Goal: Information Seeking & Learning: Check status

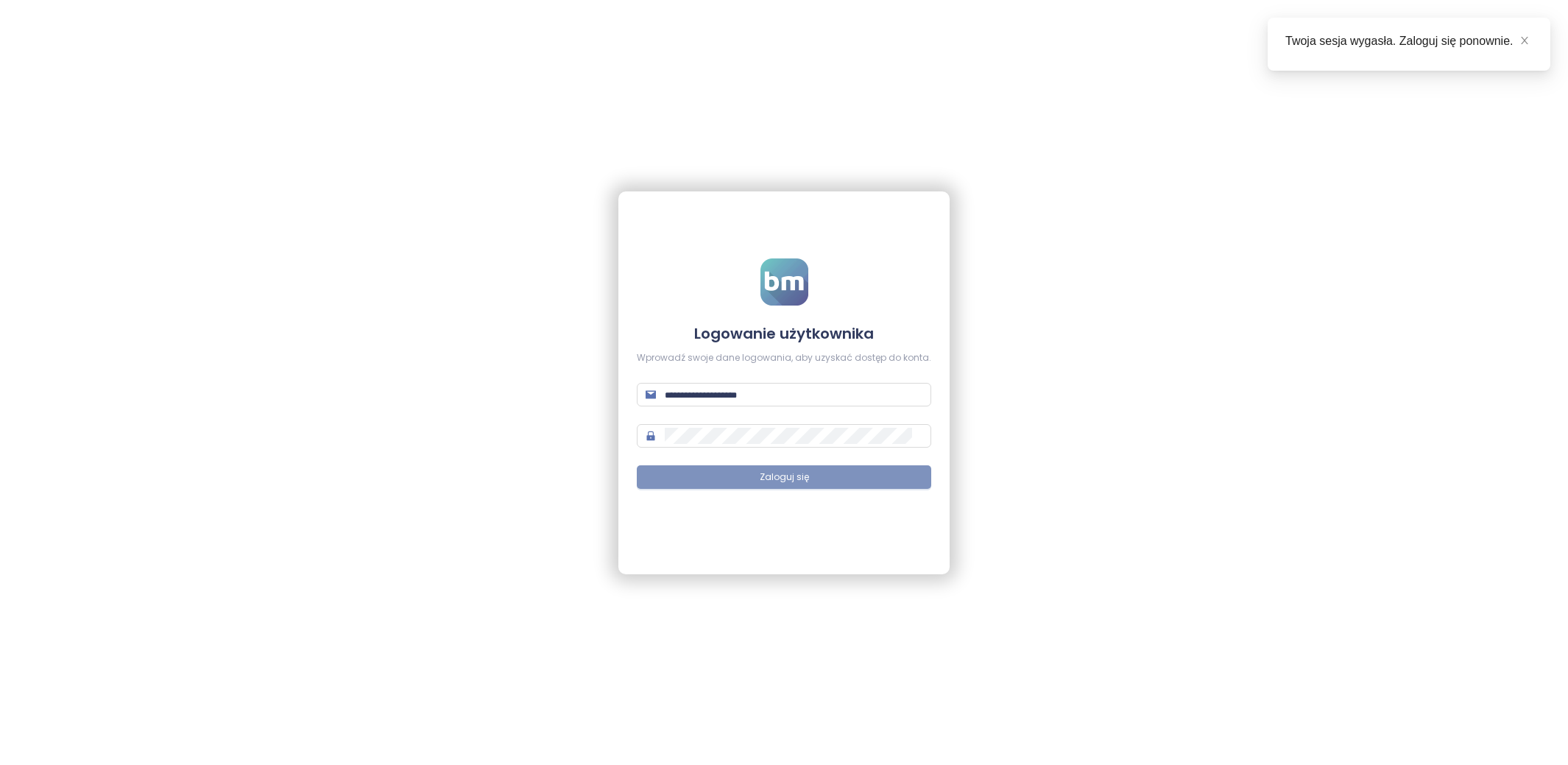
type input "**********"
click at [759, 483] on button "Zaloguj się" at bounding box center [784, 477] width 295 height 24
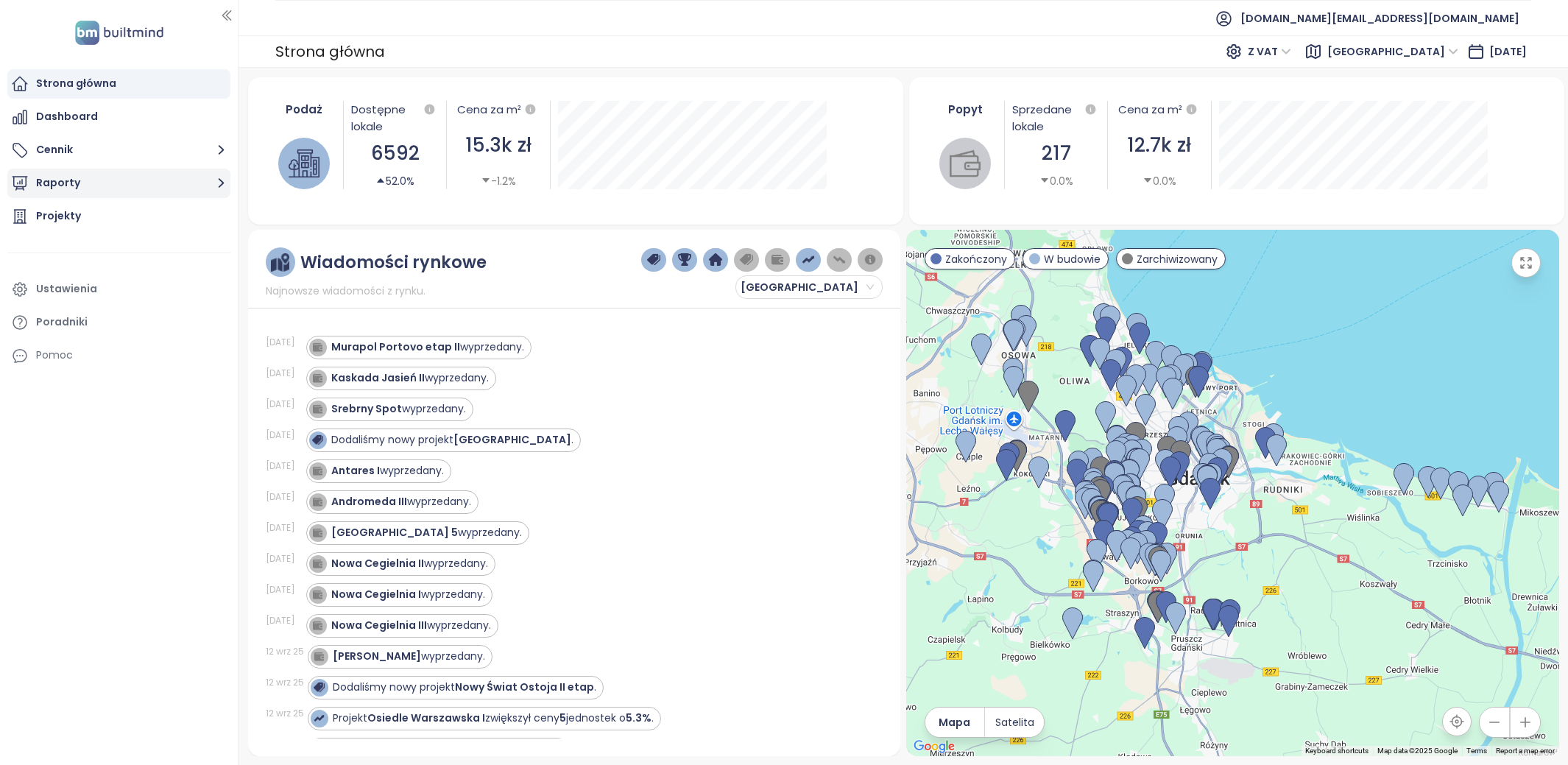
click at [96, 186] on button "Raporty" at bounding box center [119, 183] width 223 height 30
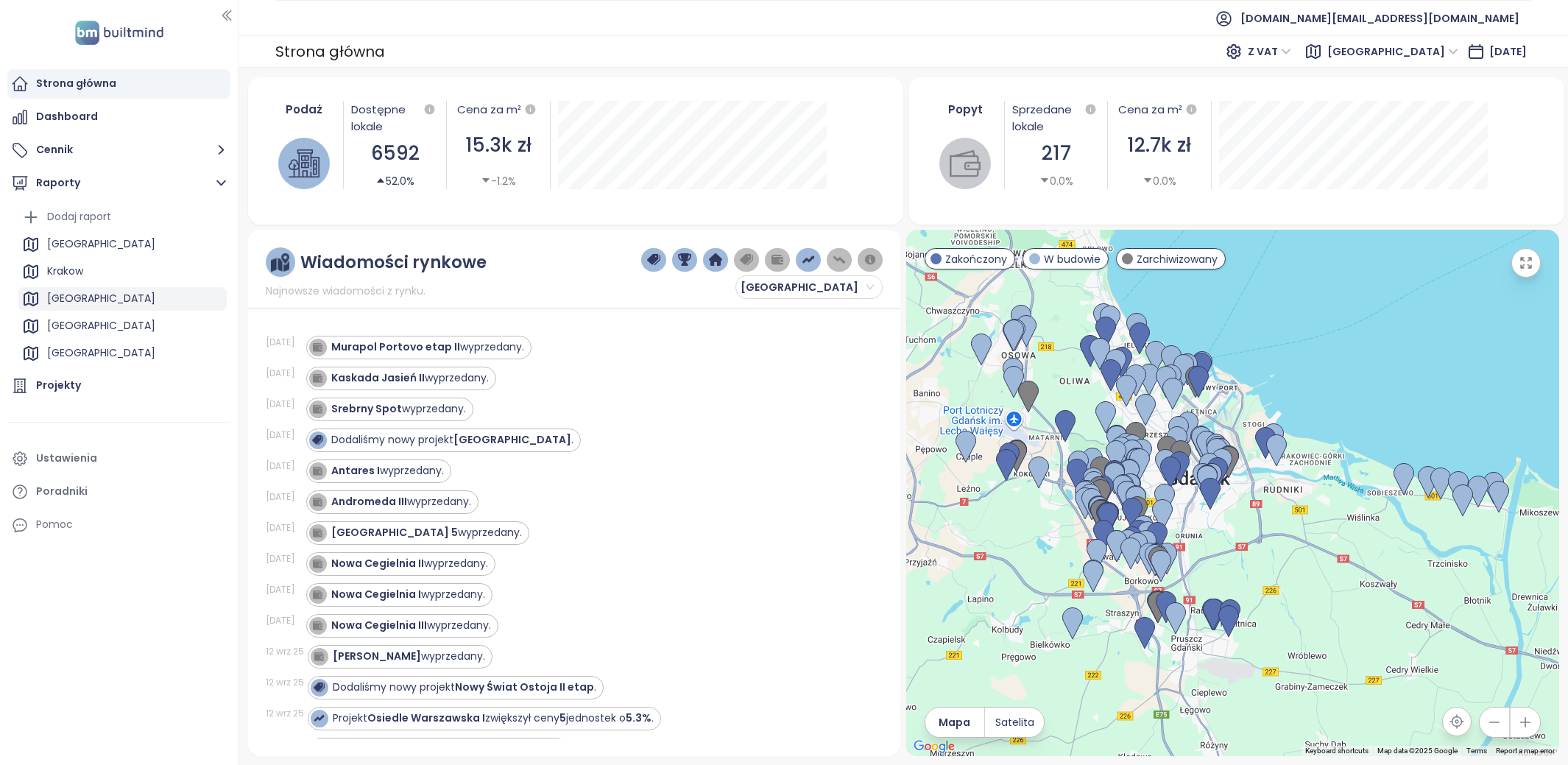
click at [142, 295] on div "[GEOGRAPHIC_DATA]" at bounding box center [122, 299] width 208 height 24
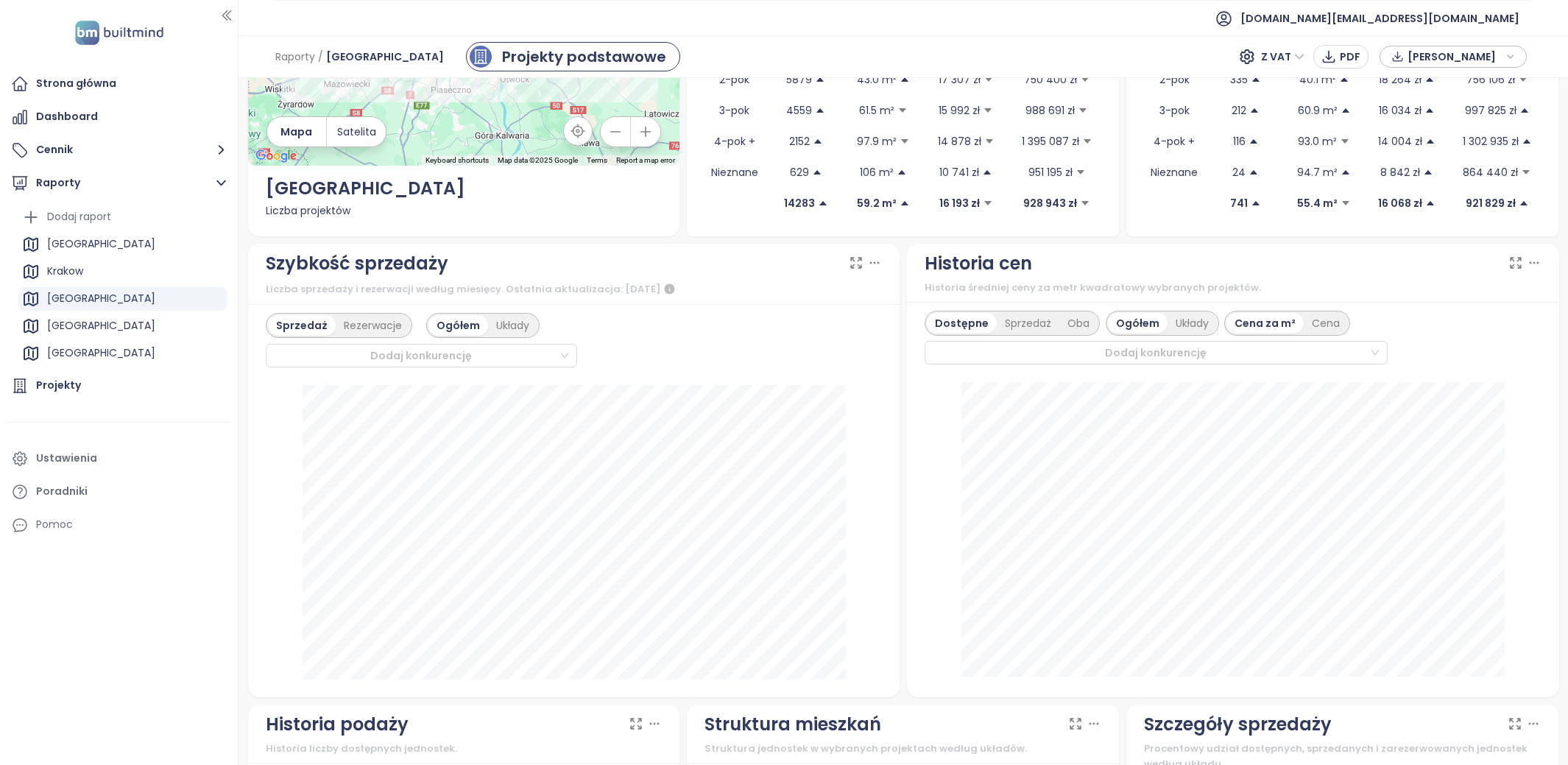
scroll to position [221, 0]
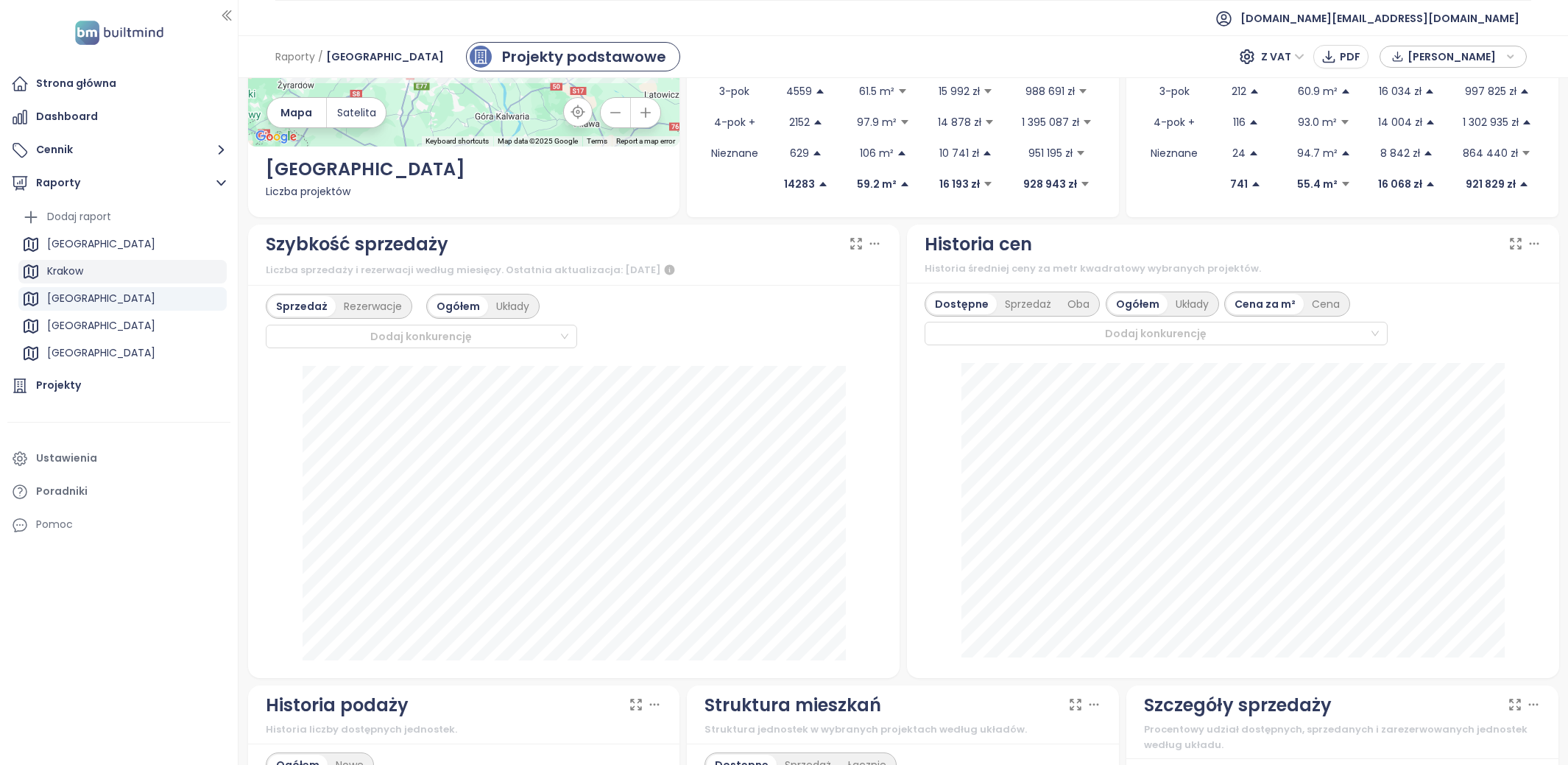
click at [97, 264] on div "Krakow" at bounding box center [122, 272] width 208 height 24
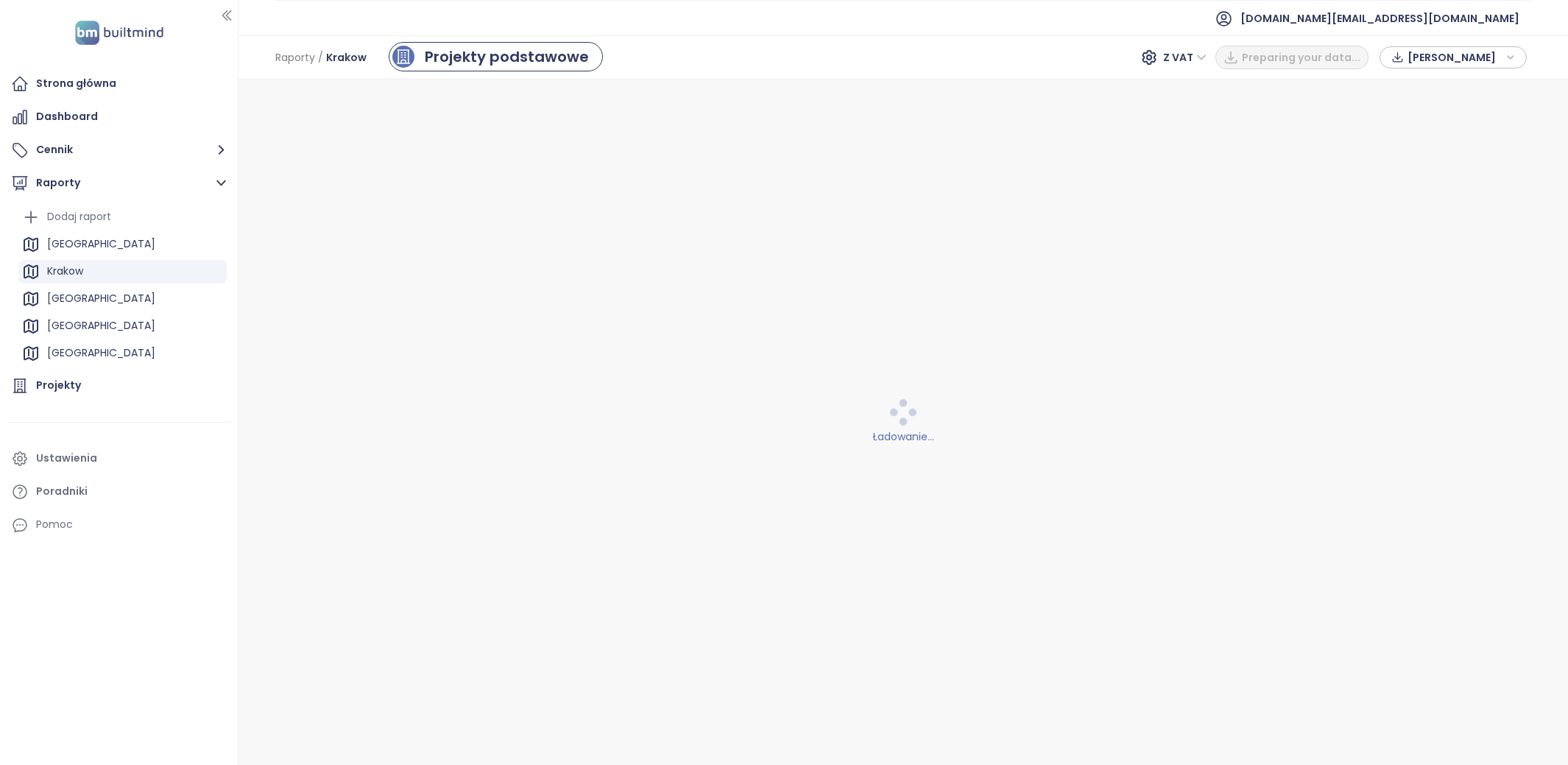
scroll to position [0, 0]
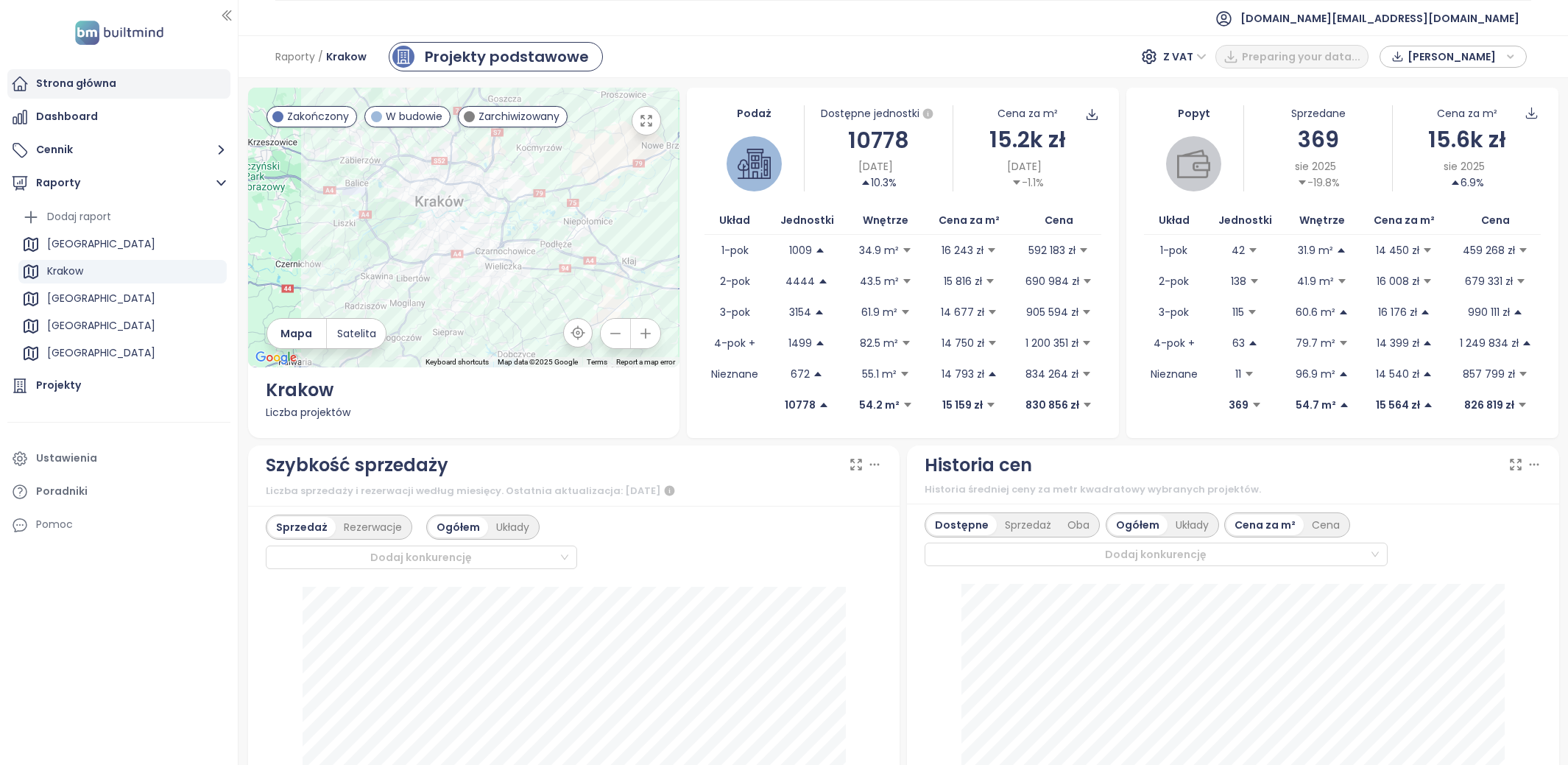
click at [94, 80] on div "Strona główna" at bounding box center [76, 84] width 81 height 19
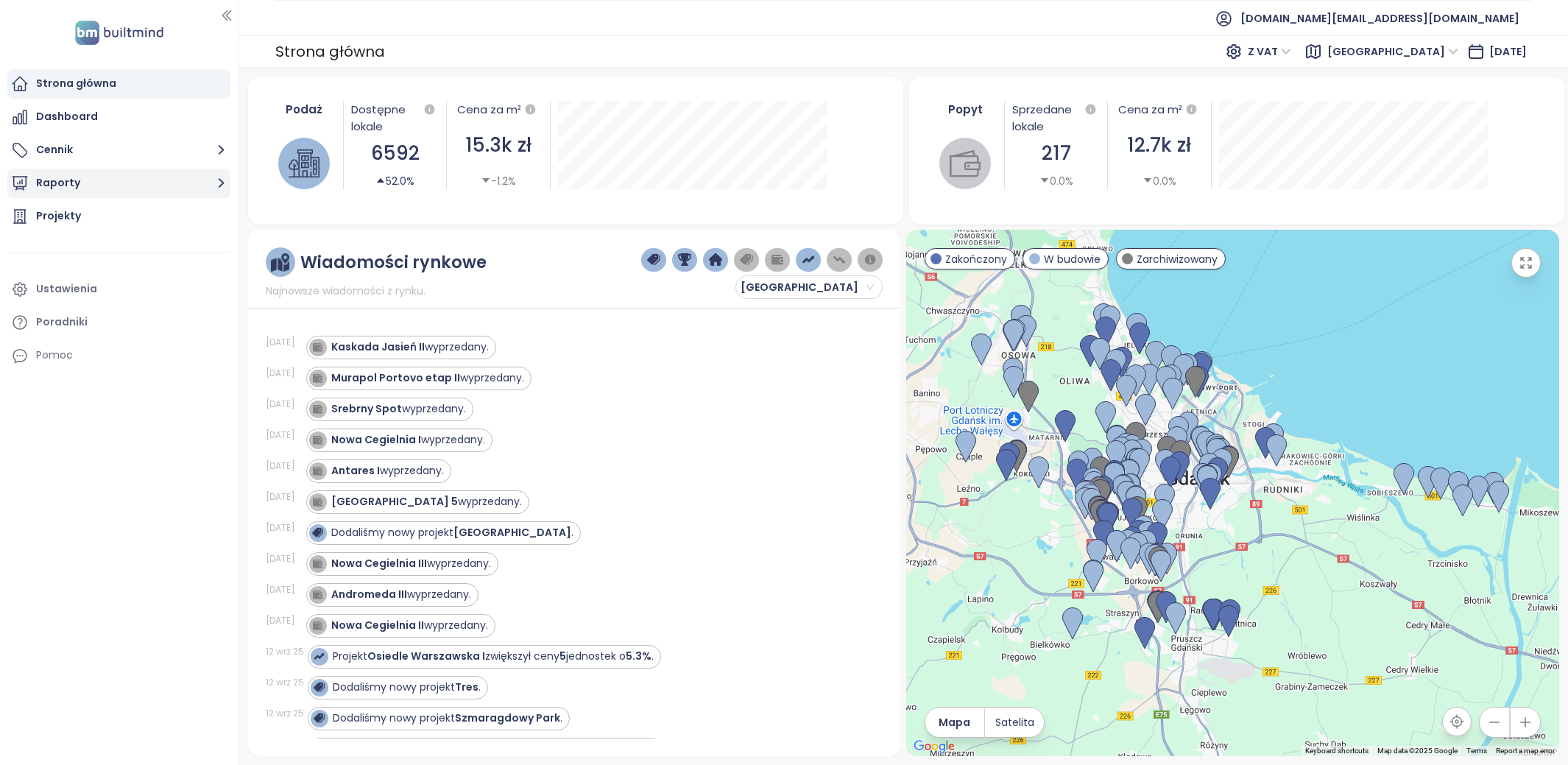
click at [99, 179] on button "Raporty" at bounding box center [119, 183] width 223 height 30
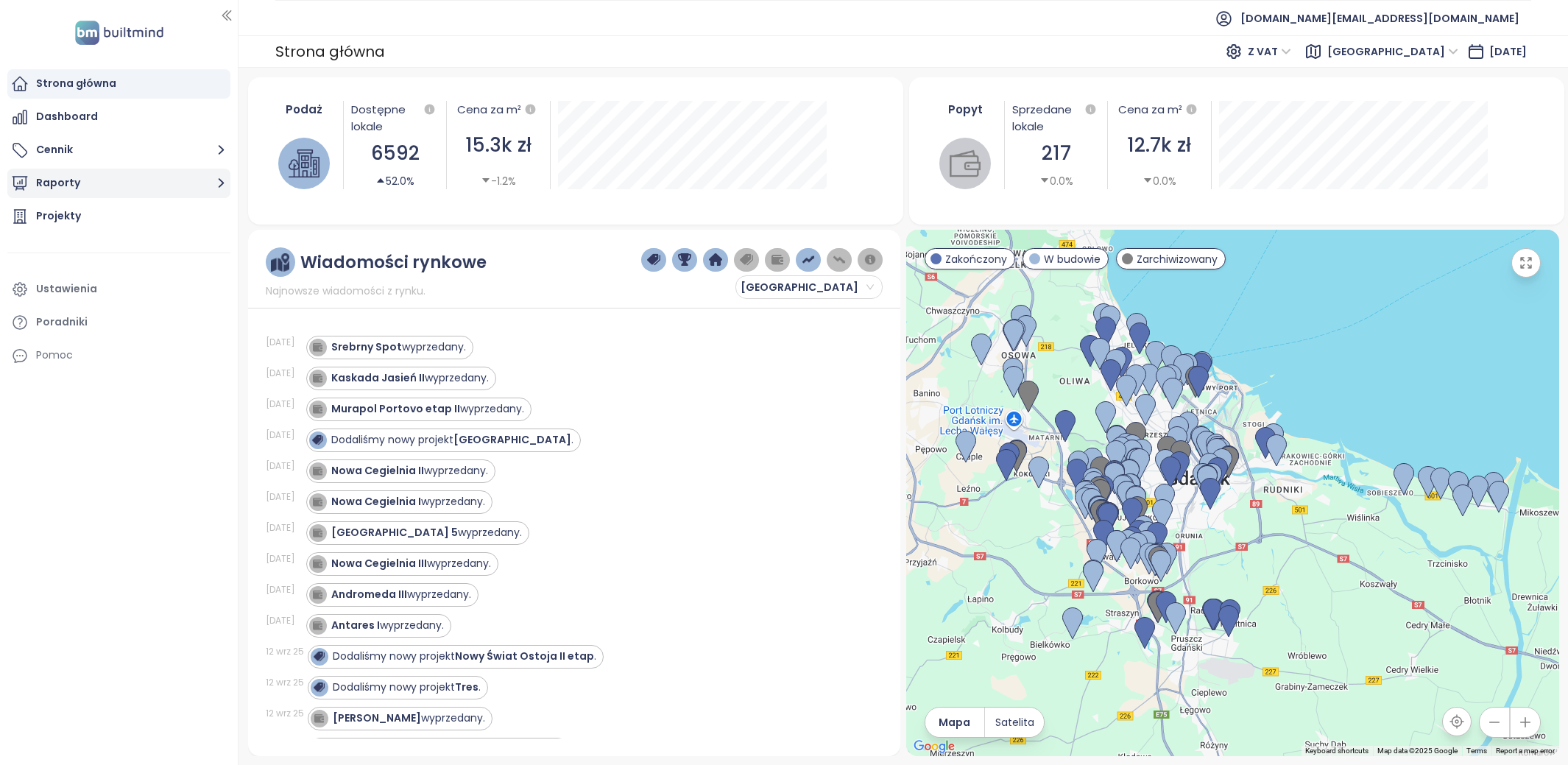
click at [70, 170] on button "Raporty" at bounding box center [119, 183] width 223 height 30
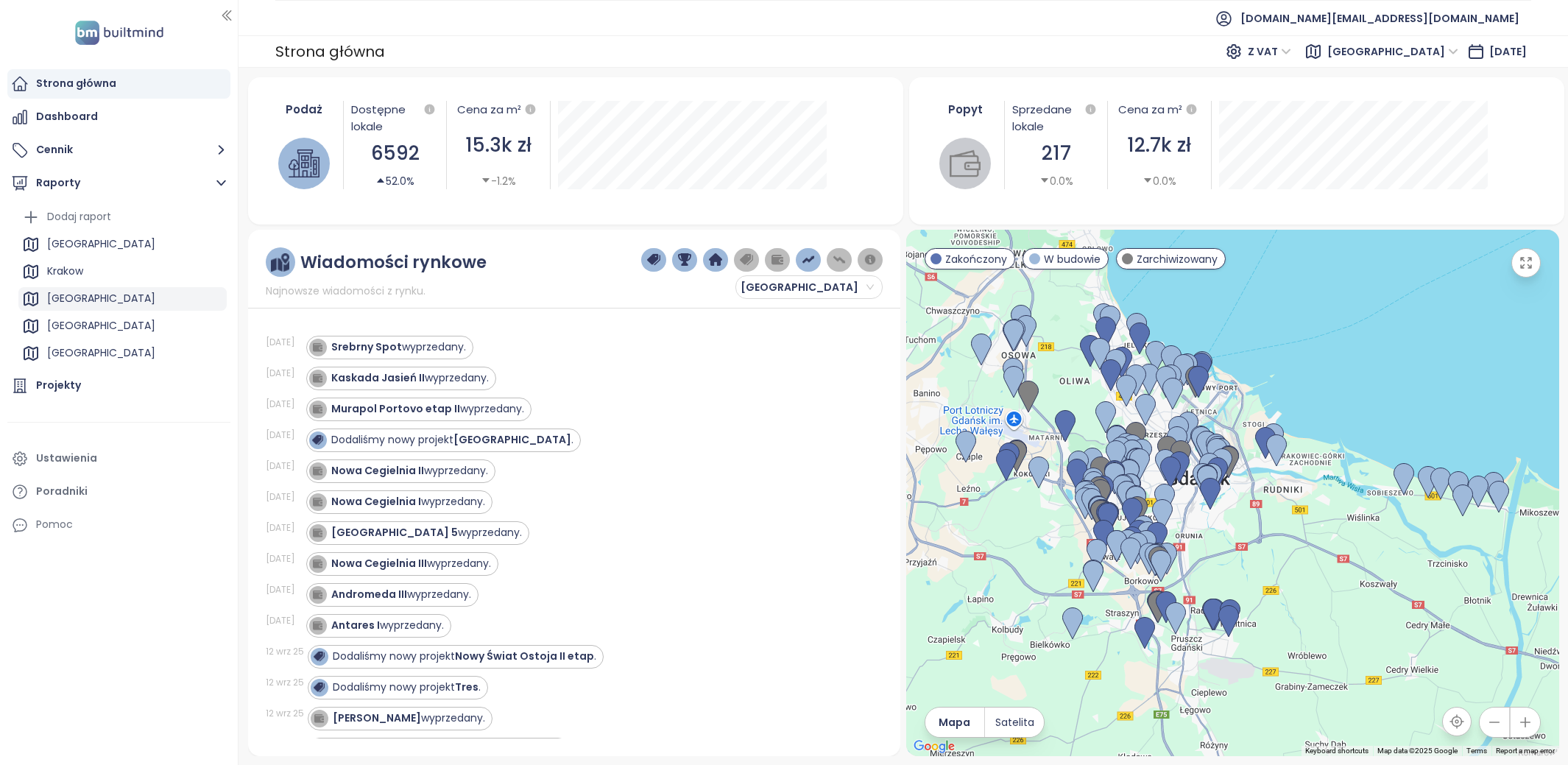
click at [95, 299] on div "[GEOGRAPHIC_DATA]" at bounding box center [100, 299] width 108 height 19
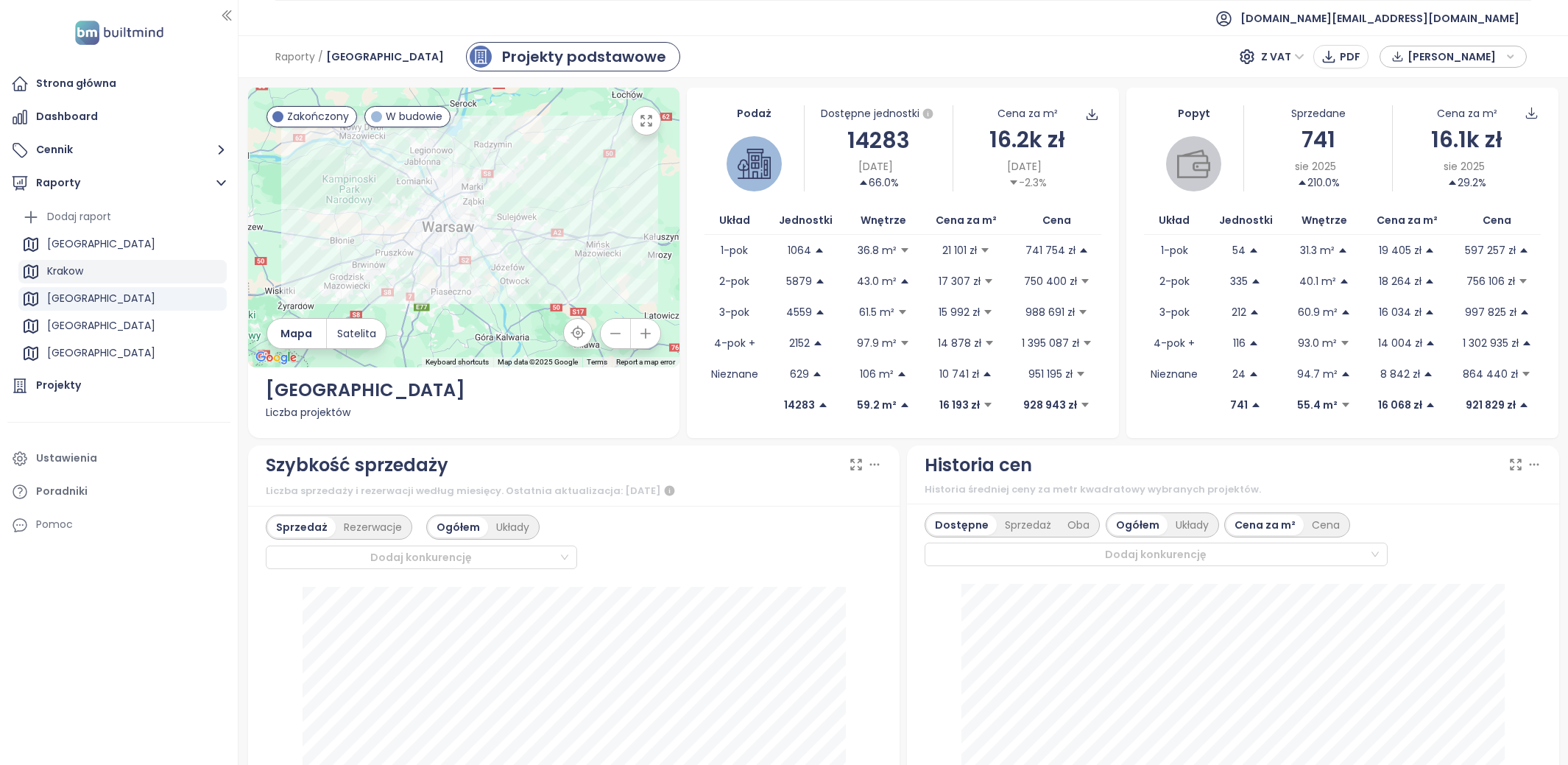
click at [58, 276] on div "Krakow" at bounding box center [65, 272] width 36 height 19
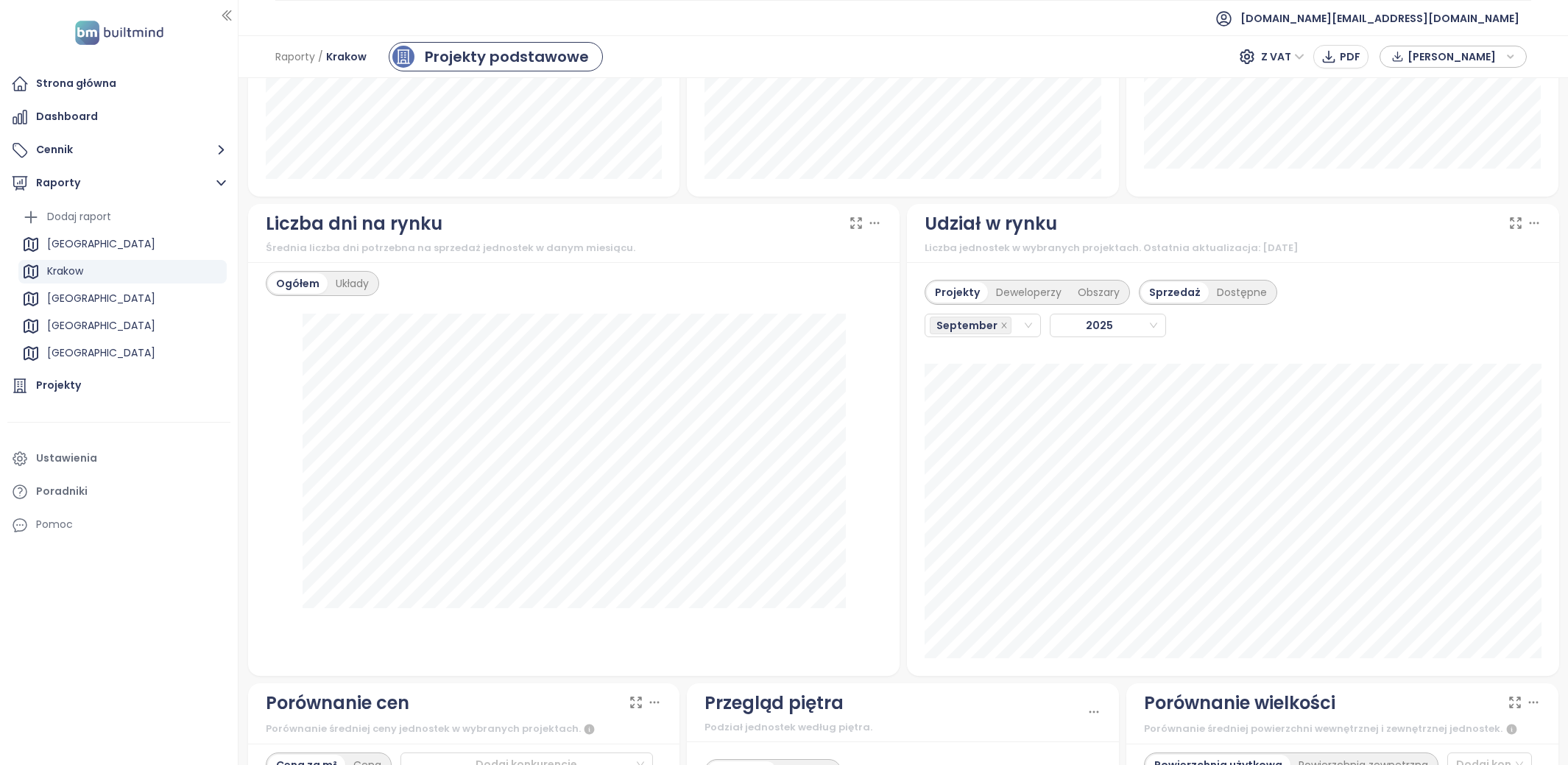
scroll to position [1263, 0]
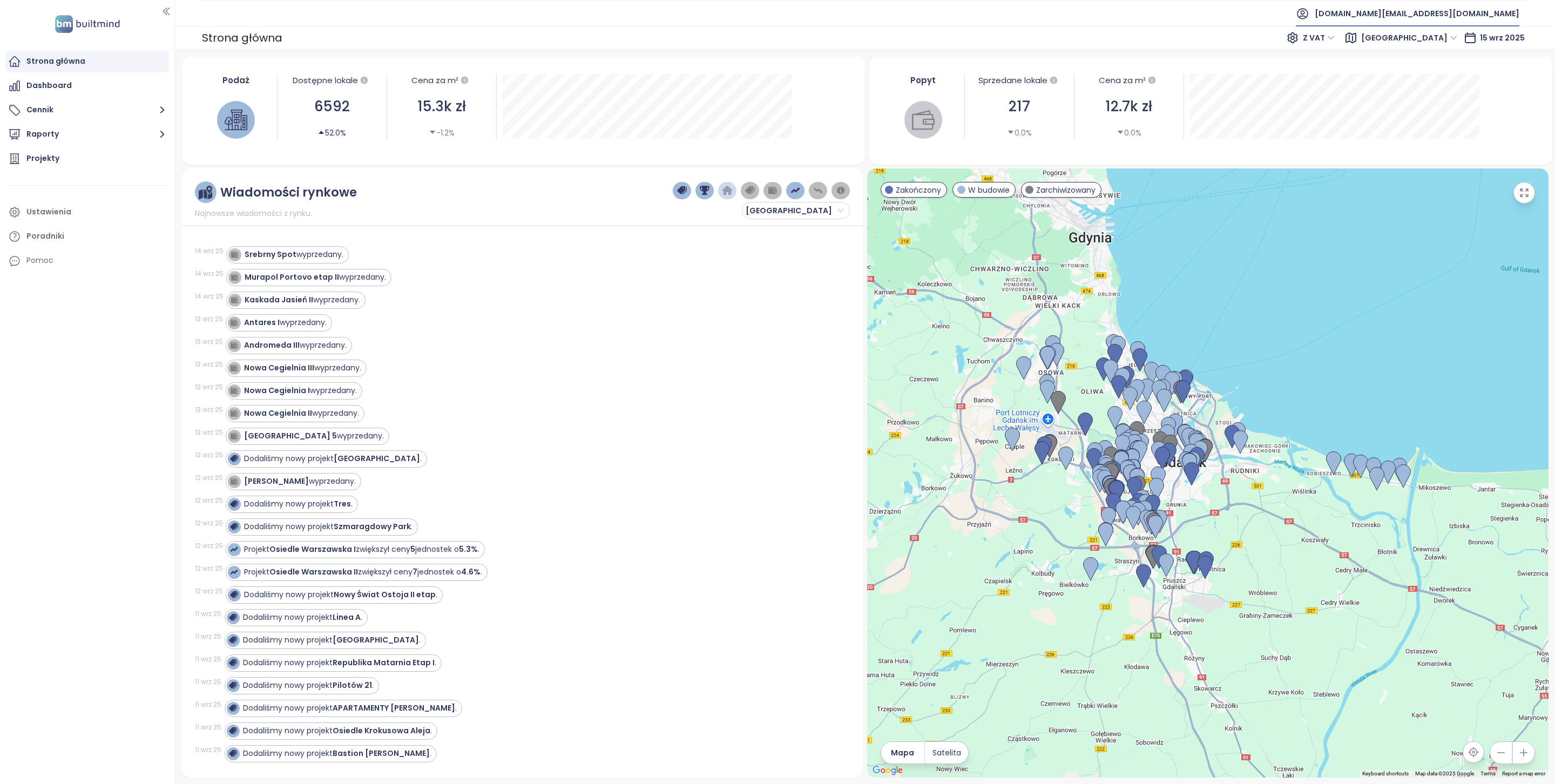
click at [1435, 12] on span "[DOMAIN_NAME][EMAIL_ADDRESS][DOMAIN_NAME]" at bounding box center [1417, 14] width 205 height 26
click at [1447, 47] on span "Wyloguj się" at bounding box center [1444, 44] width 42 height 11
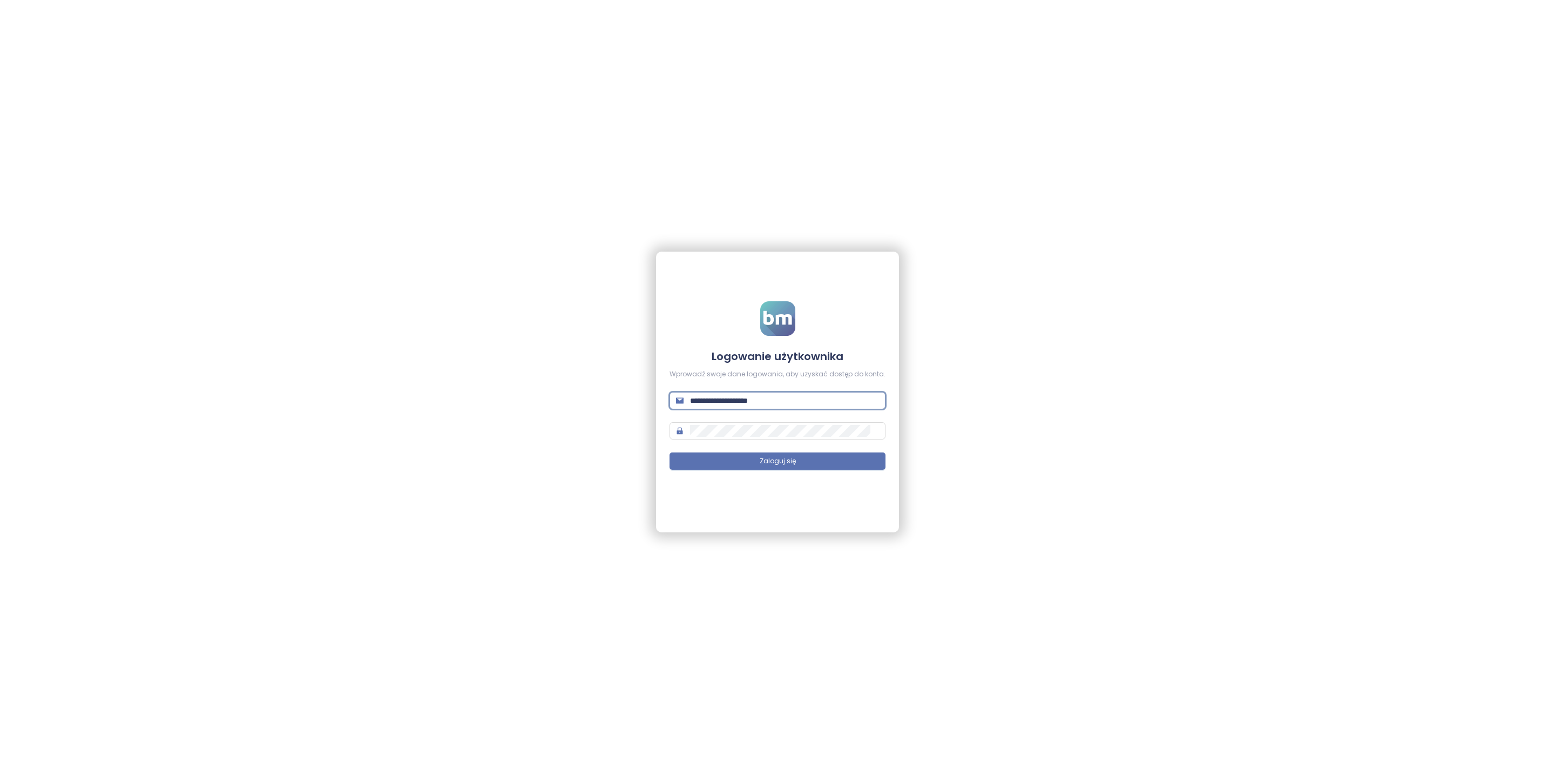
click at [843, 401] on input "**********" at bounding box center [784, 400] width 189 height 12
type input "**********"
click at [810, 465] on button "Zaloguj się" at bounding box center [777, 461] width 216 height 17
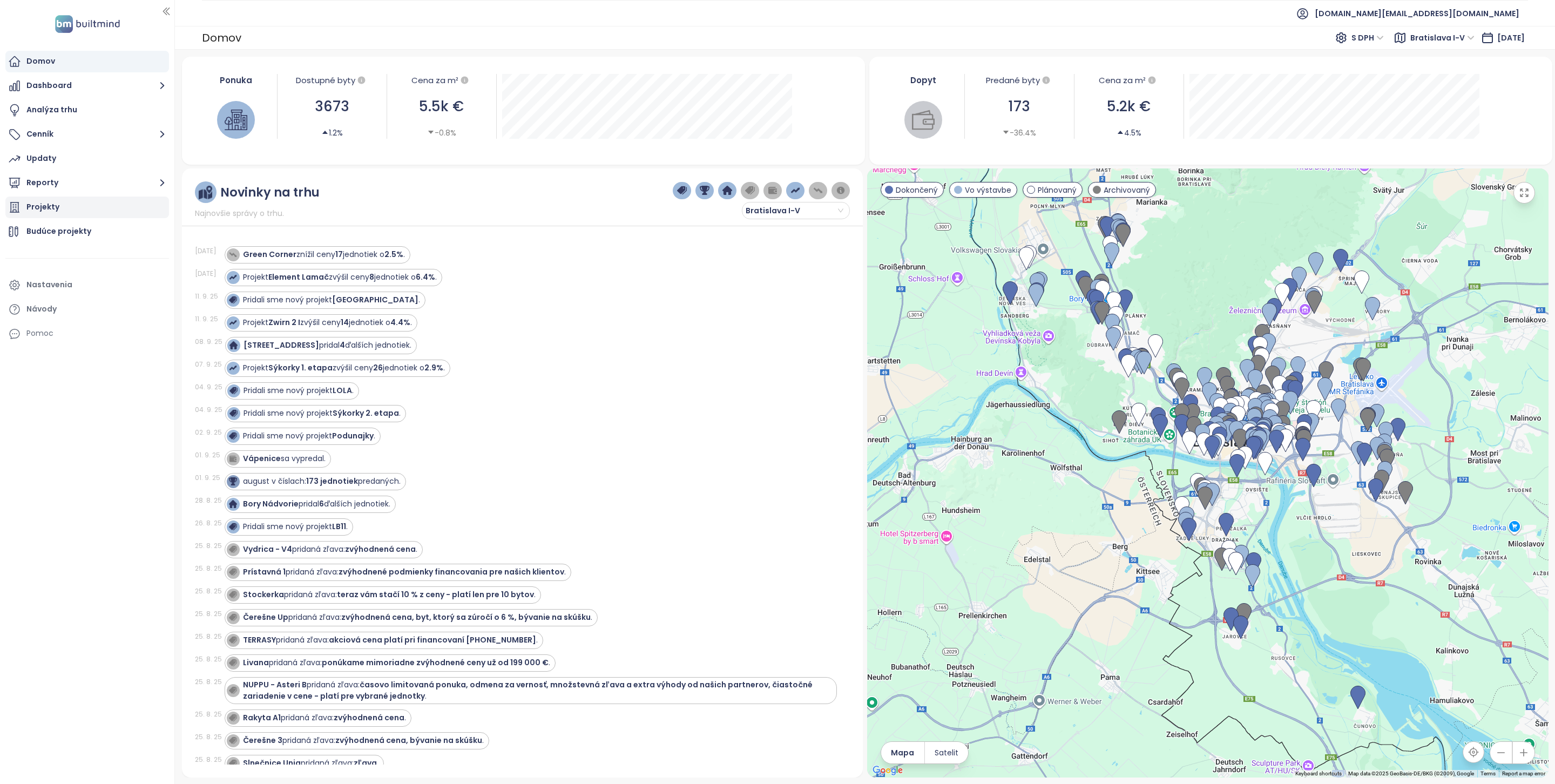
click at [59, 201] on div "Projekty" at bounding box center [87, 207] width 164 height 22
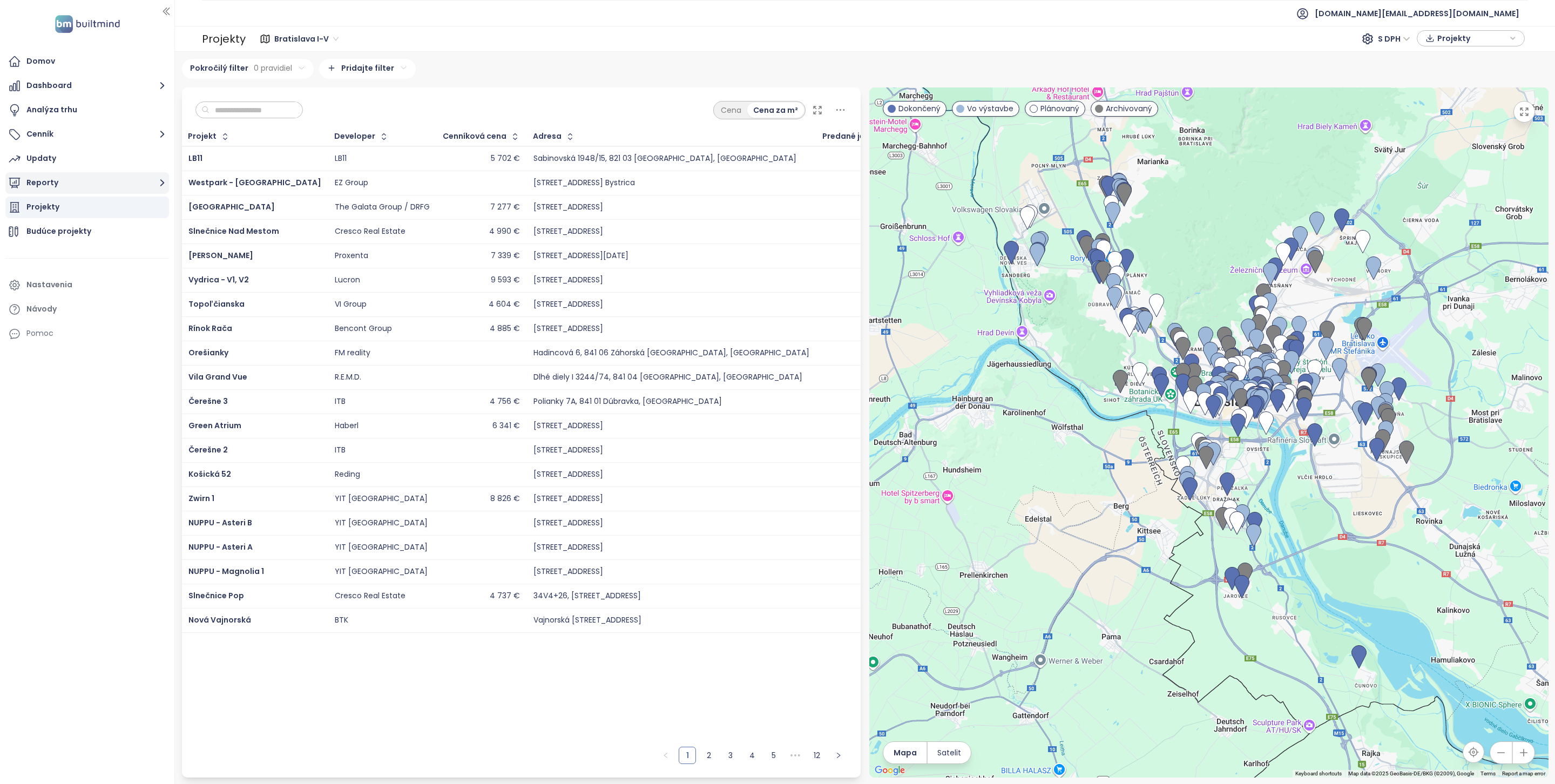
click at [110, 177] on button "Reporty" at bounding box center [87, 183] width 164 height 22
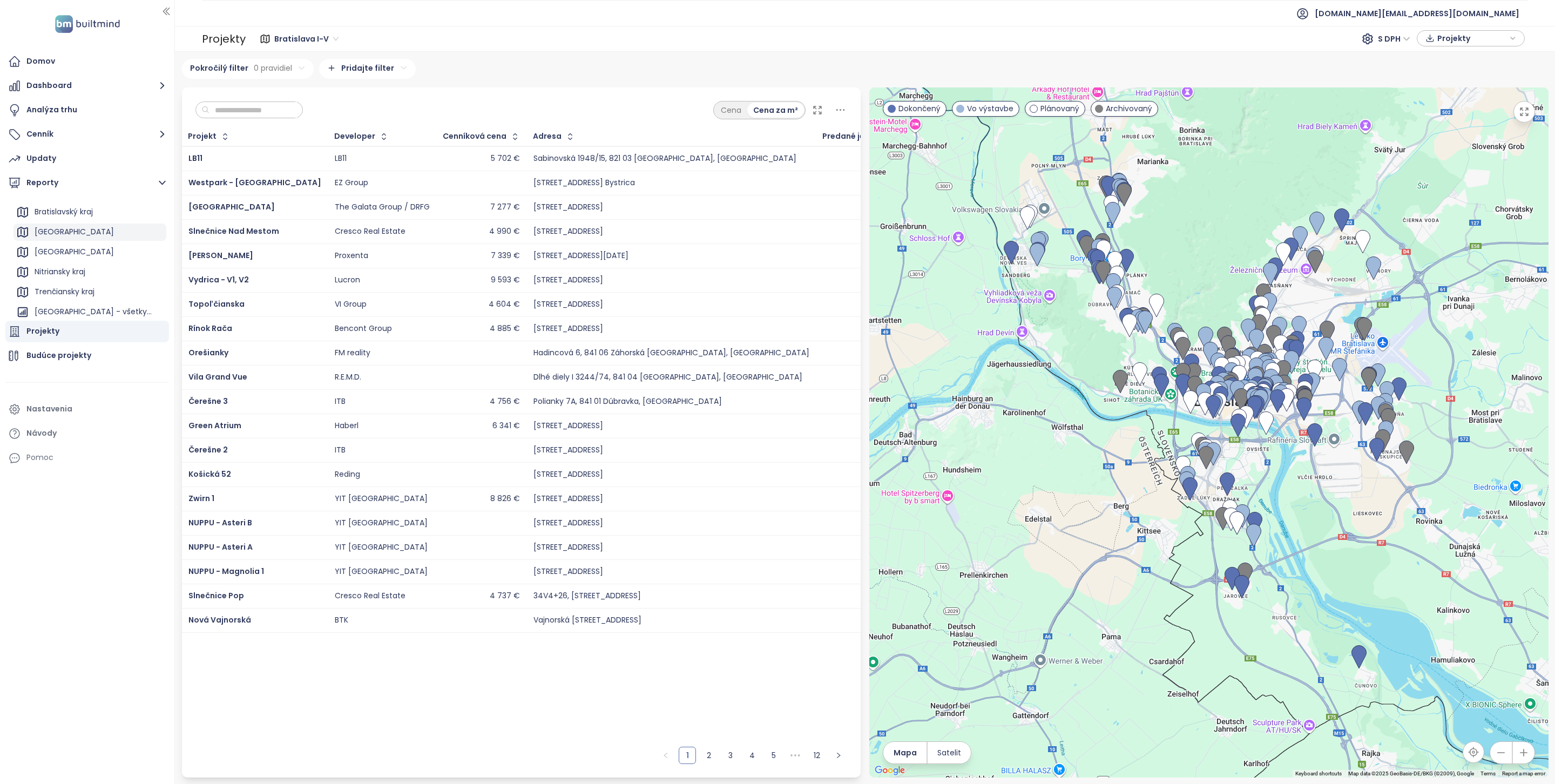
scroll to position [39, 0]
click at [87, 277] on div "Nitriansky kraj" at bounding box center [90, 269] width 153 height 17
click at [85, 280] on div "Trenčiansky kraj" at bounding box center [90, 289] width 153 height 17
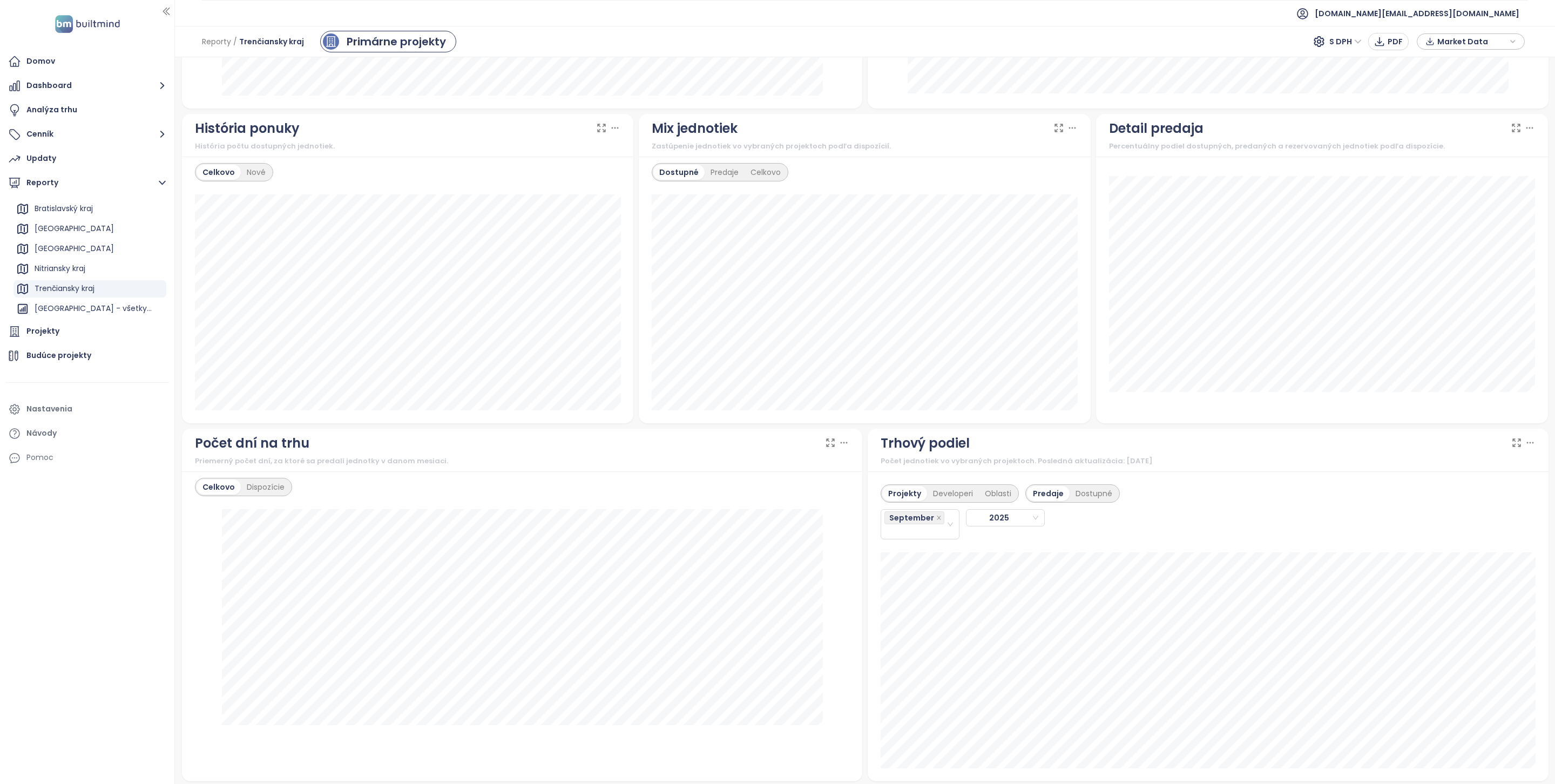
scroll to position [742, 0]
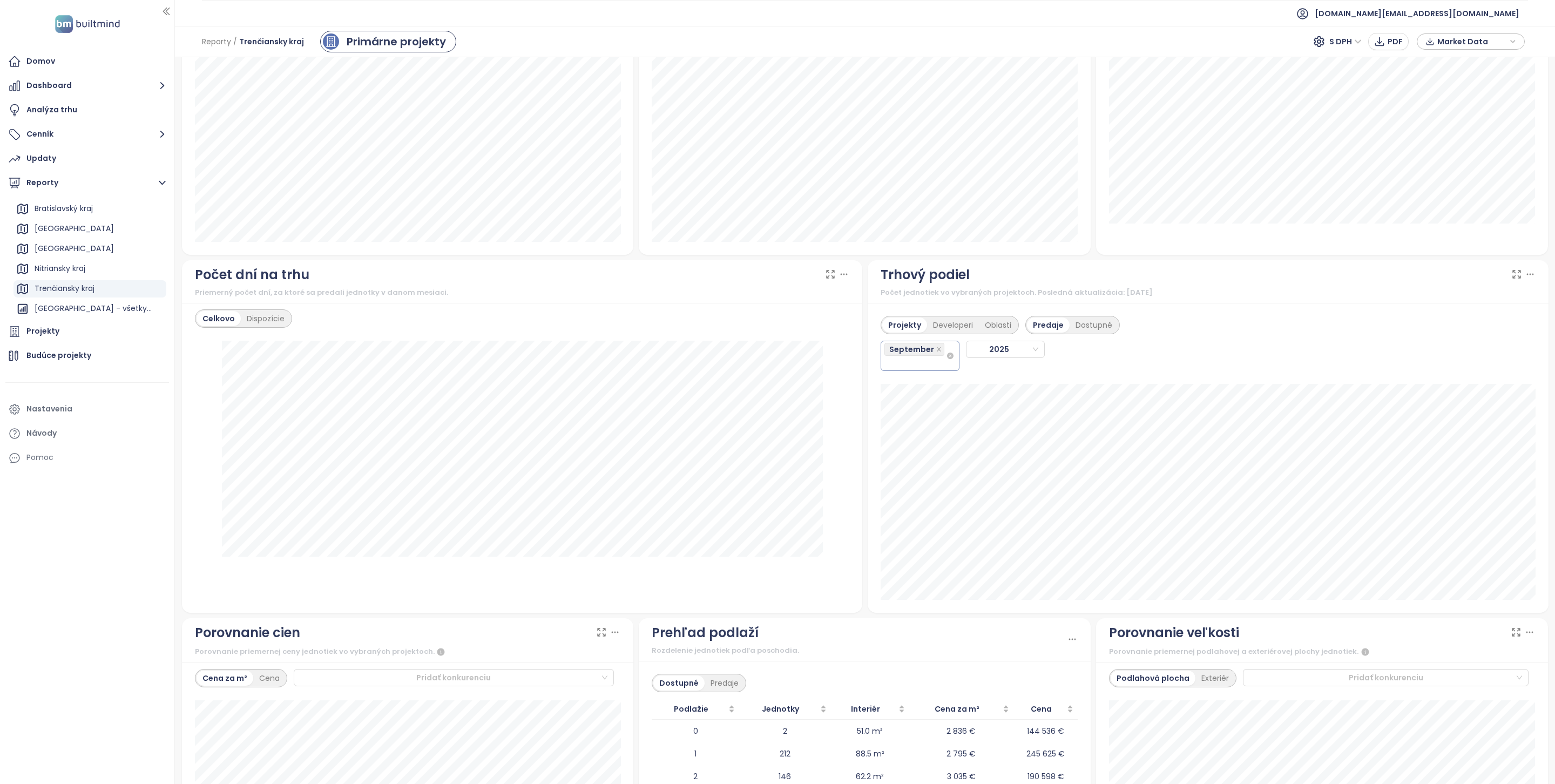
click at [904, 366] on div "September" at bounding box center [915, 356] width 62 height 28
click at [935, 505] on div "August" at bounding box center [920, 509] width 61 height 12
click at [1013, 386] on div "Projekty Developeri Oblasti Predaje Dostupné September August 2025" at bounding box center [1208, 458] width 681 height 312
click at [1408, 13] on span "builtmind.sk@builtmind.com" at bounding box center [1417, 14] width 205 height 26
click at [1418, 39] on span "Odhlásiť sa" at bounding box center [1420, 44] width 43 height 11
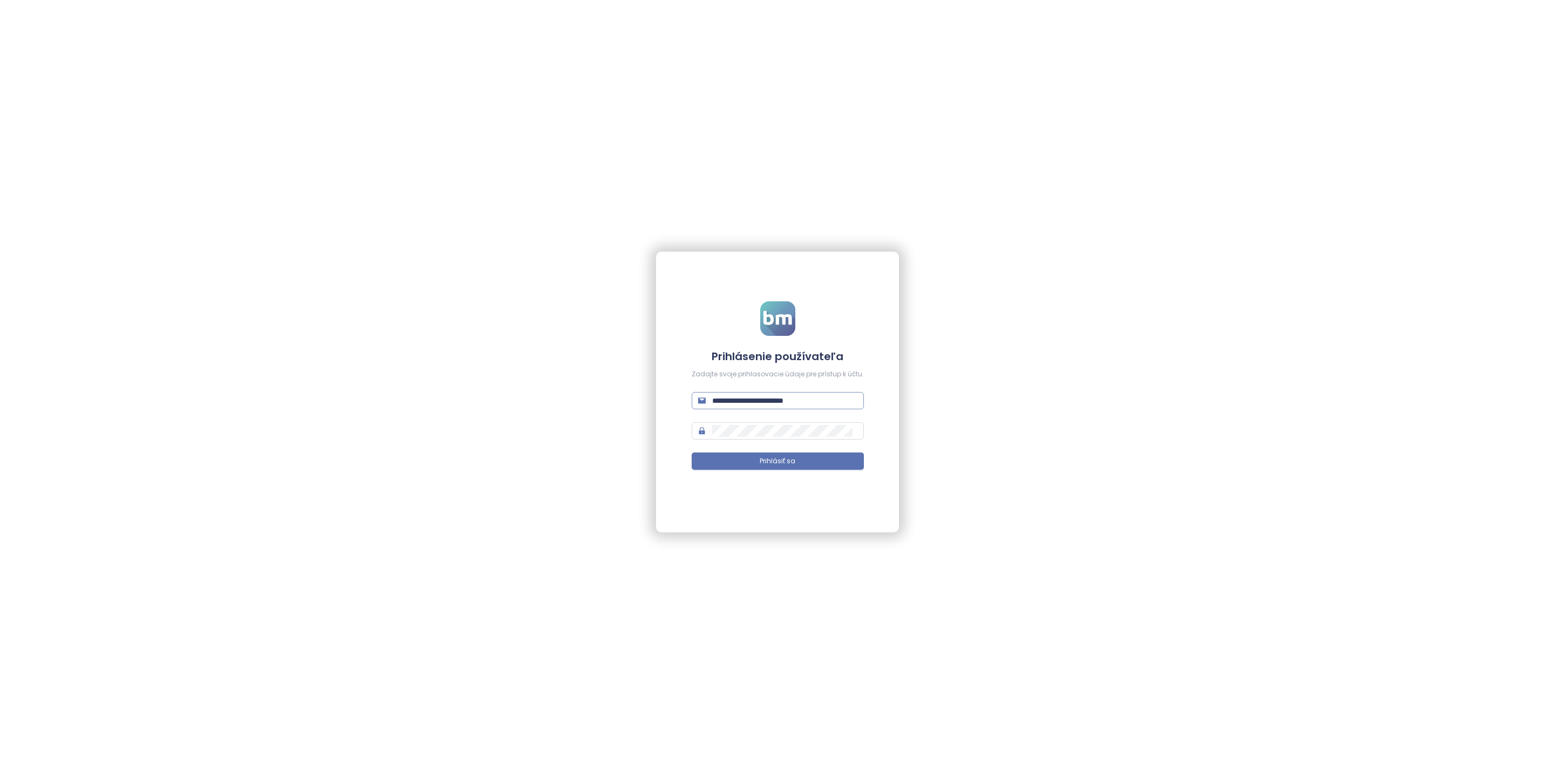
click at [806, 397] on input "**********" at bounding box center [785, 400] width 145 height 12
type input "**********"
click at [799, 450] on form "**********" at bounding box center [778, 392] width 173 height 182
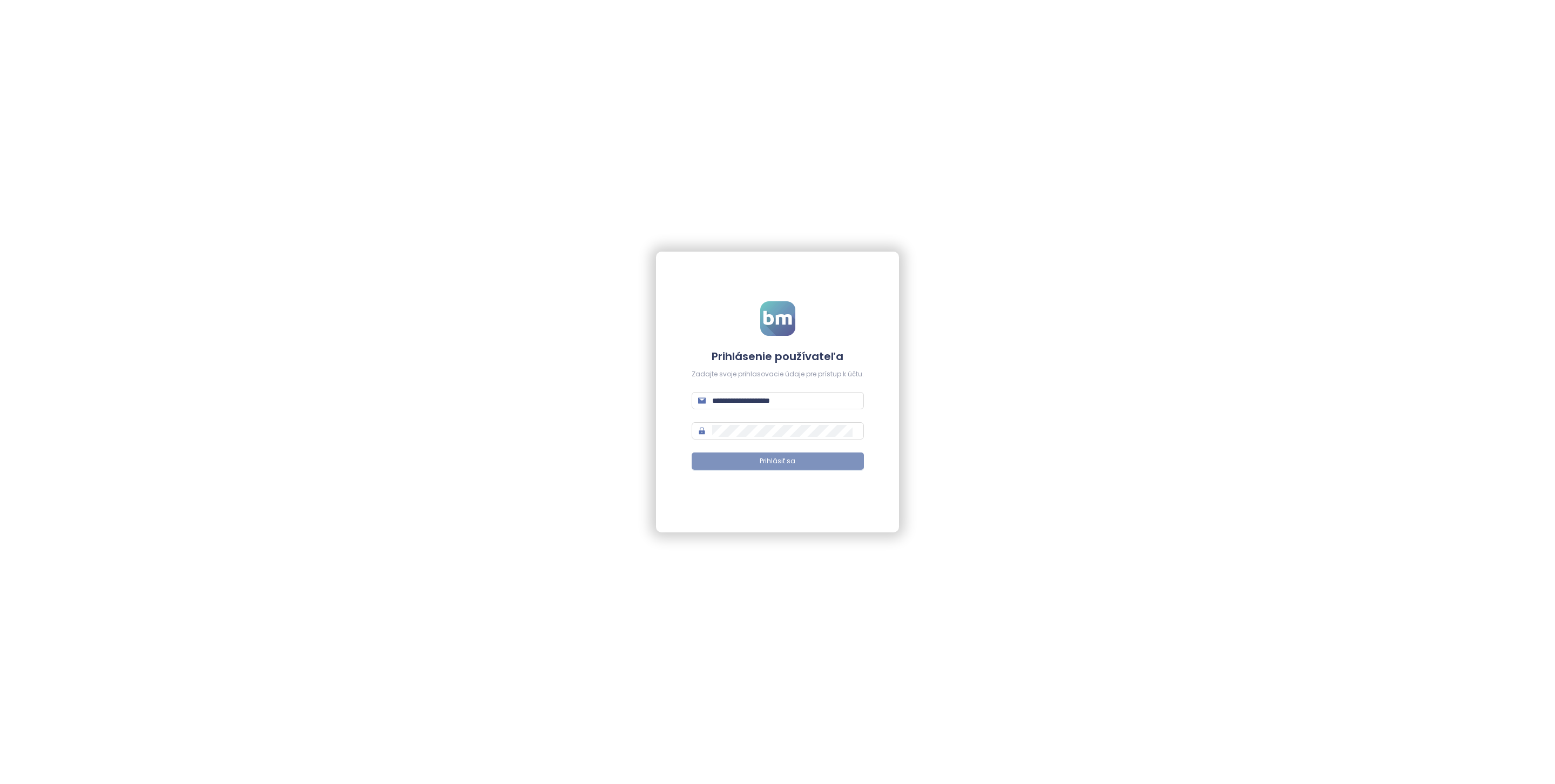
click at [799, 462] on button "Prihlásiť sa" at bounding box center [778, 461] width 173 height 17
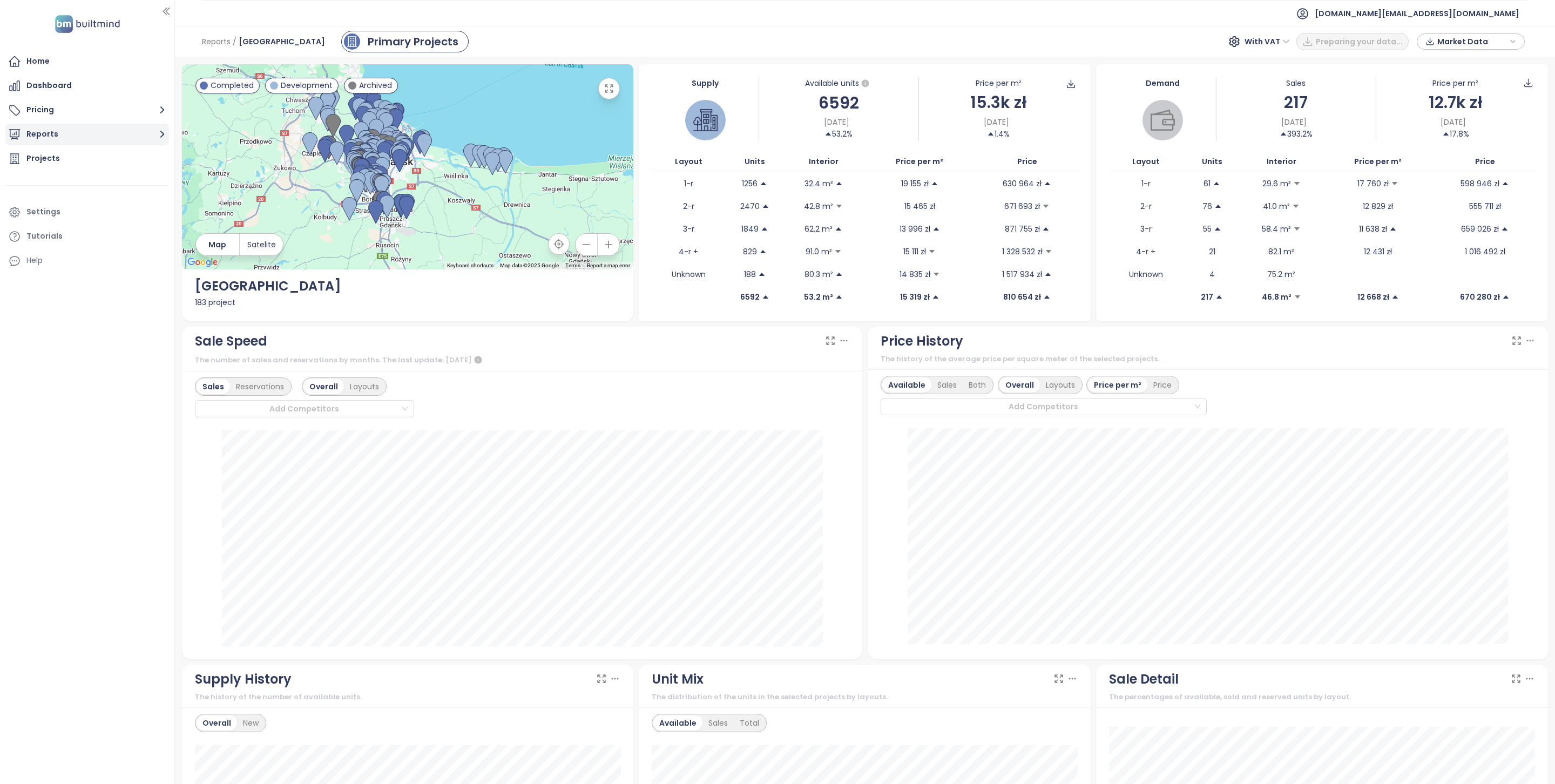
click at [56, 135] on button "Reports" at bounding box center [87, 135] width 164 height 22
click at [66, 197] on div "Krakow" at bounding box center [90, 199] width 153 height 17
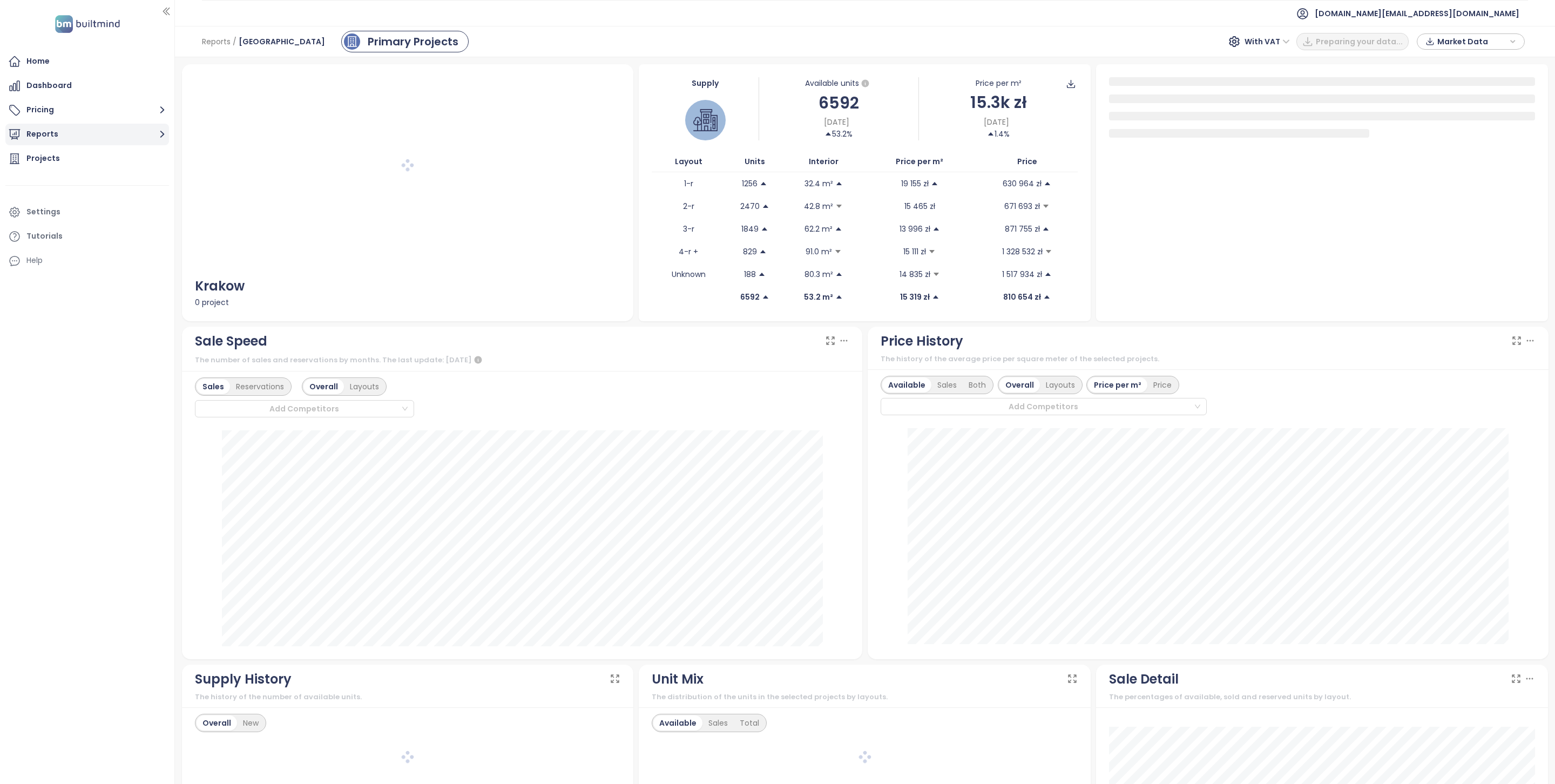
click at [87, 130] on button "Reports" at bounding box center [87, 135] width 164 height 22
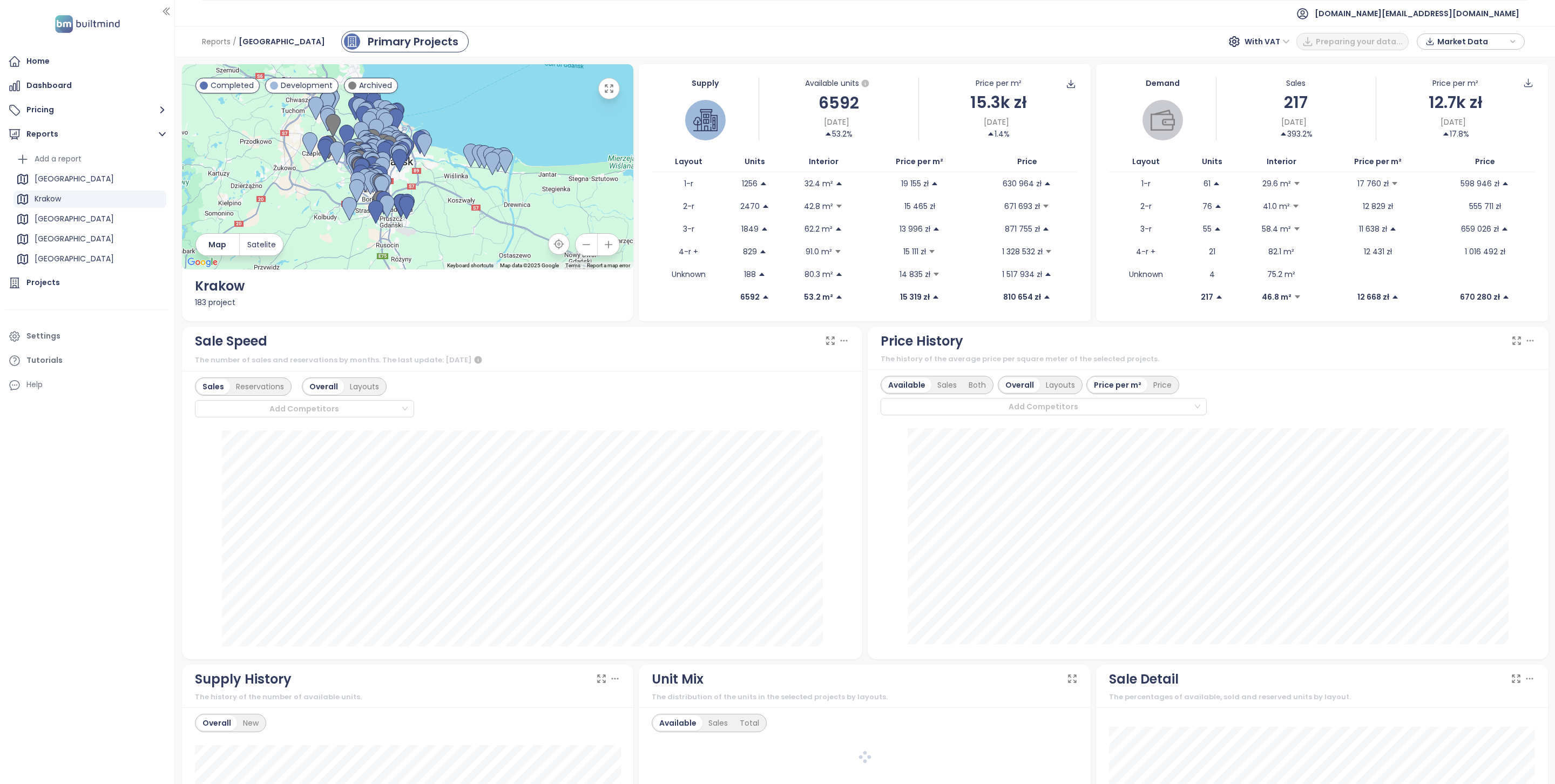
click at [69, 199] on div "Krakow" at bounding box center [90, 199] width 153 height 17
